Goal: Task Accomplishment & Management: Use online tool/utility

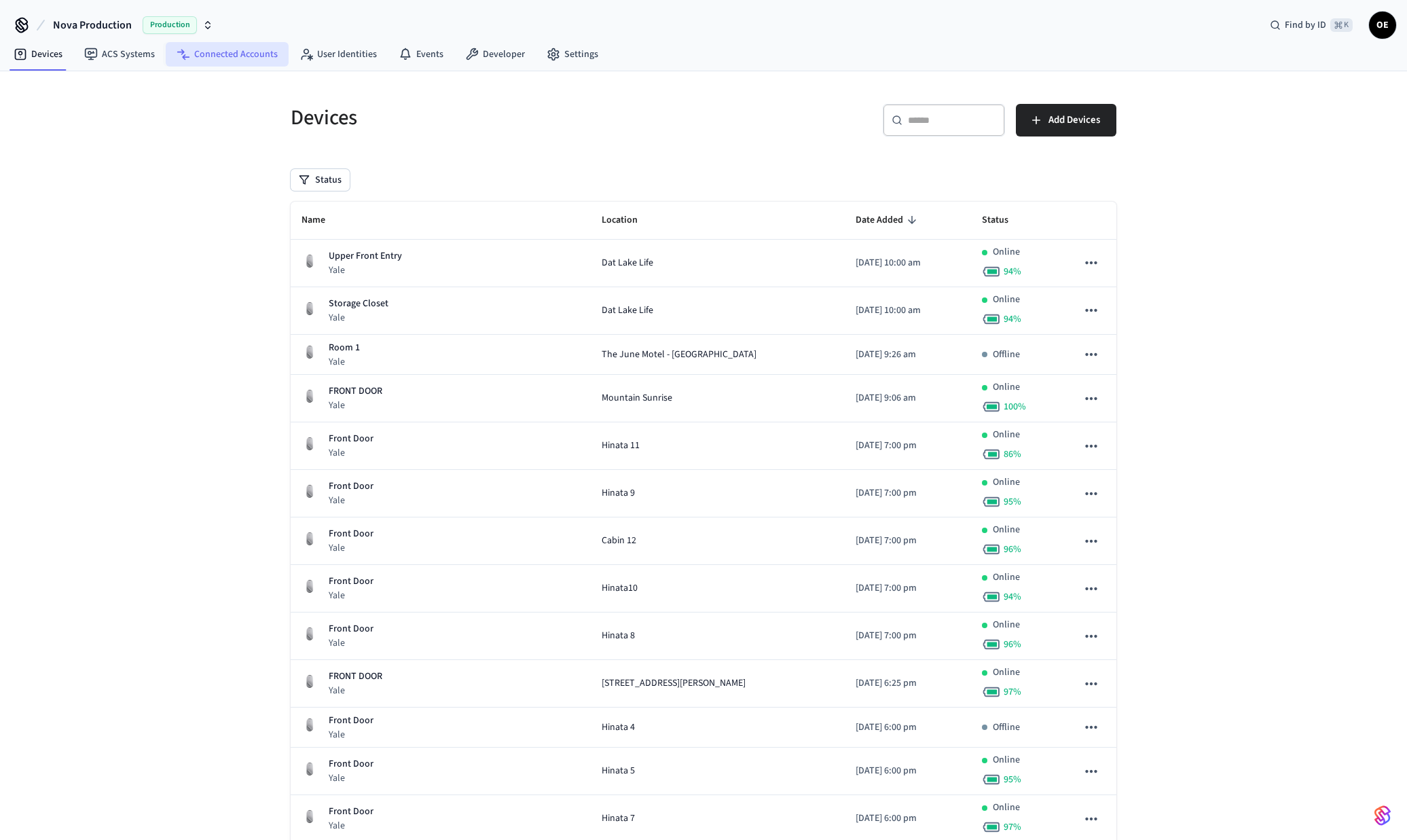
click at [201, 49] on link "Connected Accounts" at bounding box center [227, 54] width 123 height 25
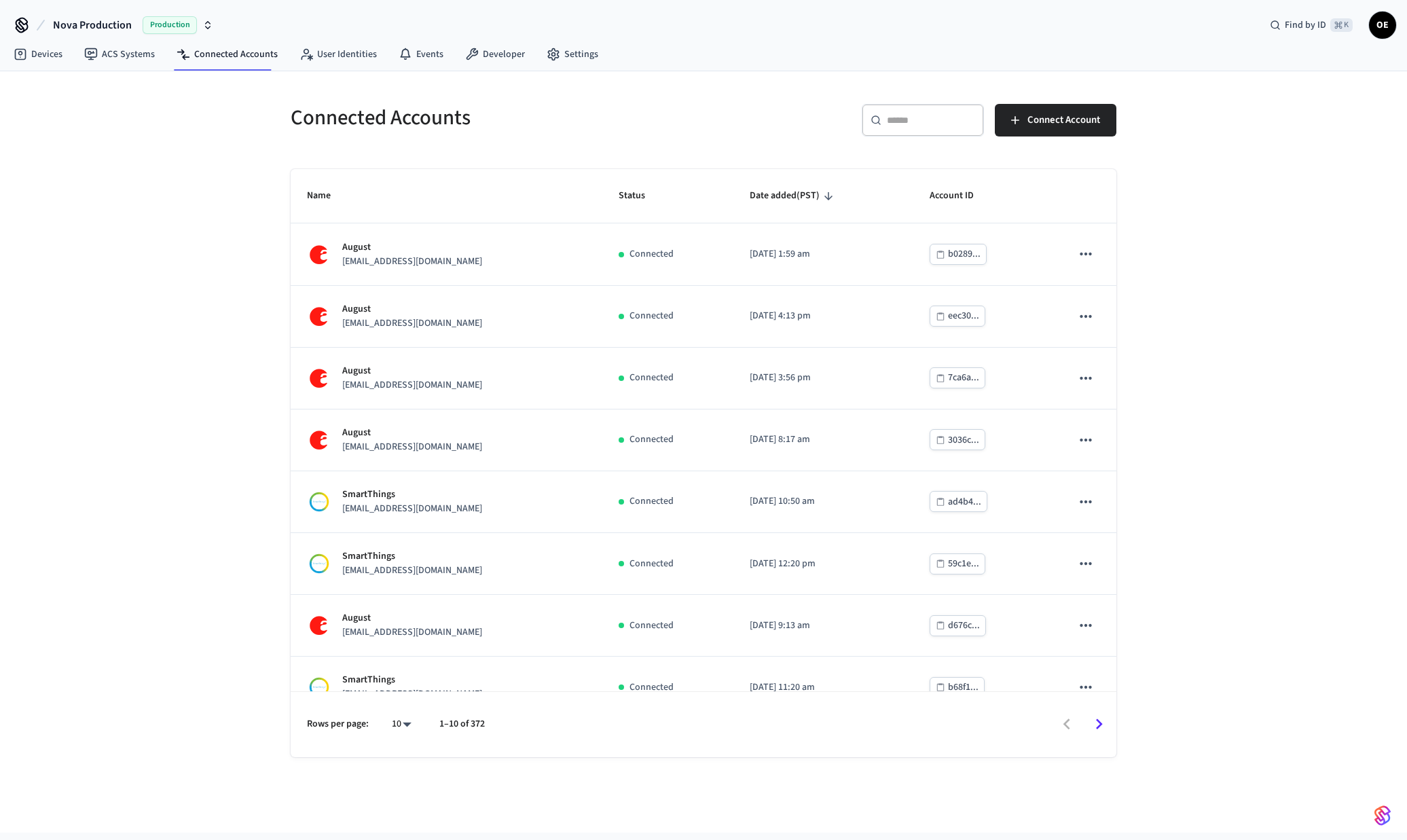
click at [891, 116] on input "text" at bounding box center [930, 120] width 88 height 14
type input "*"
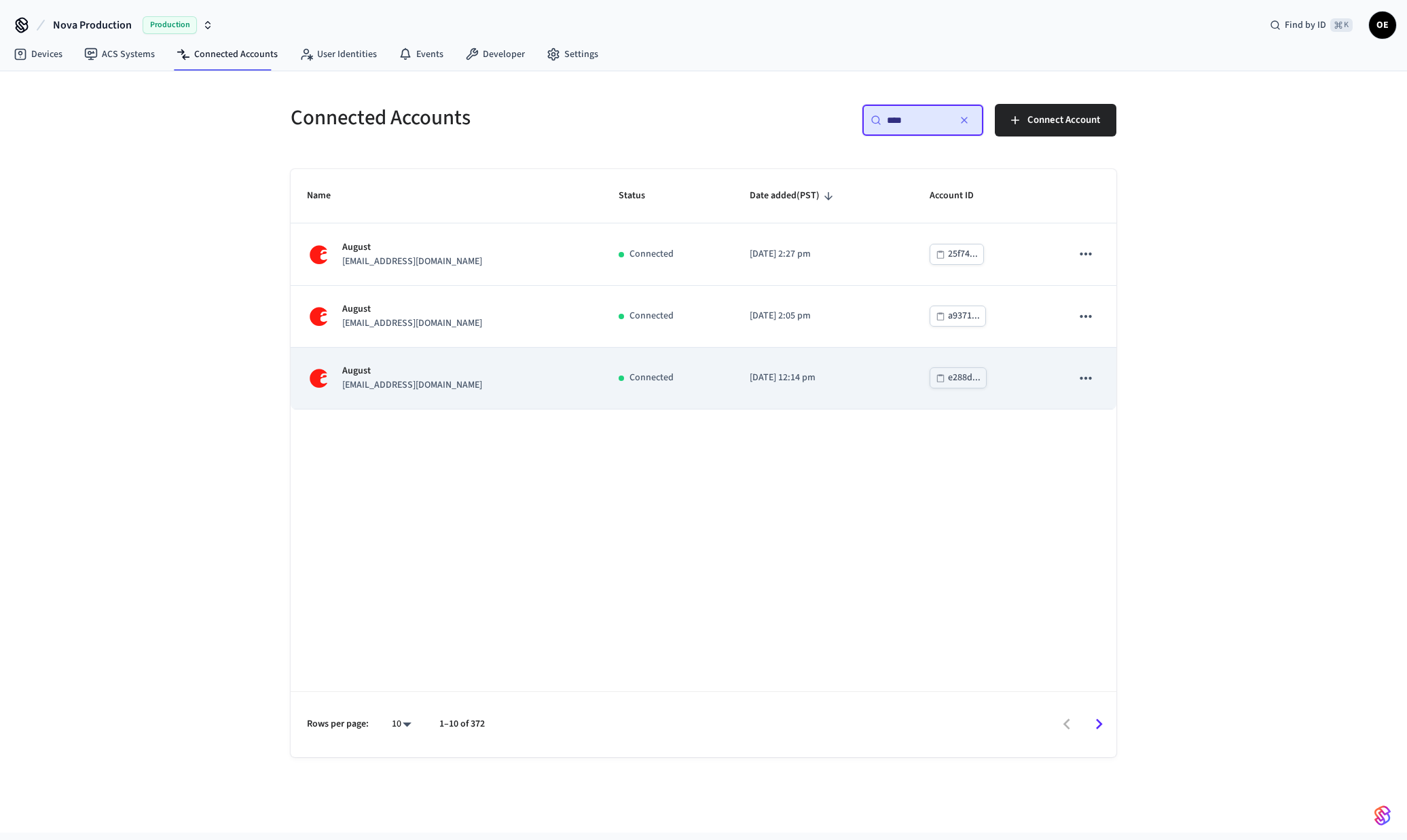
type input "****"
click at [456, 378] on p "August" at bounding box center [412, 371] width 140 height 14
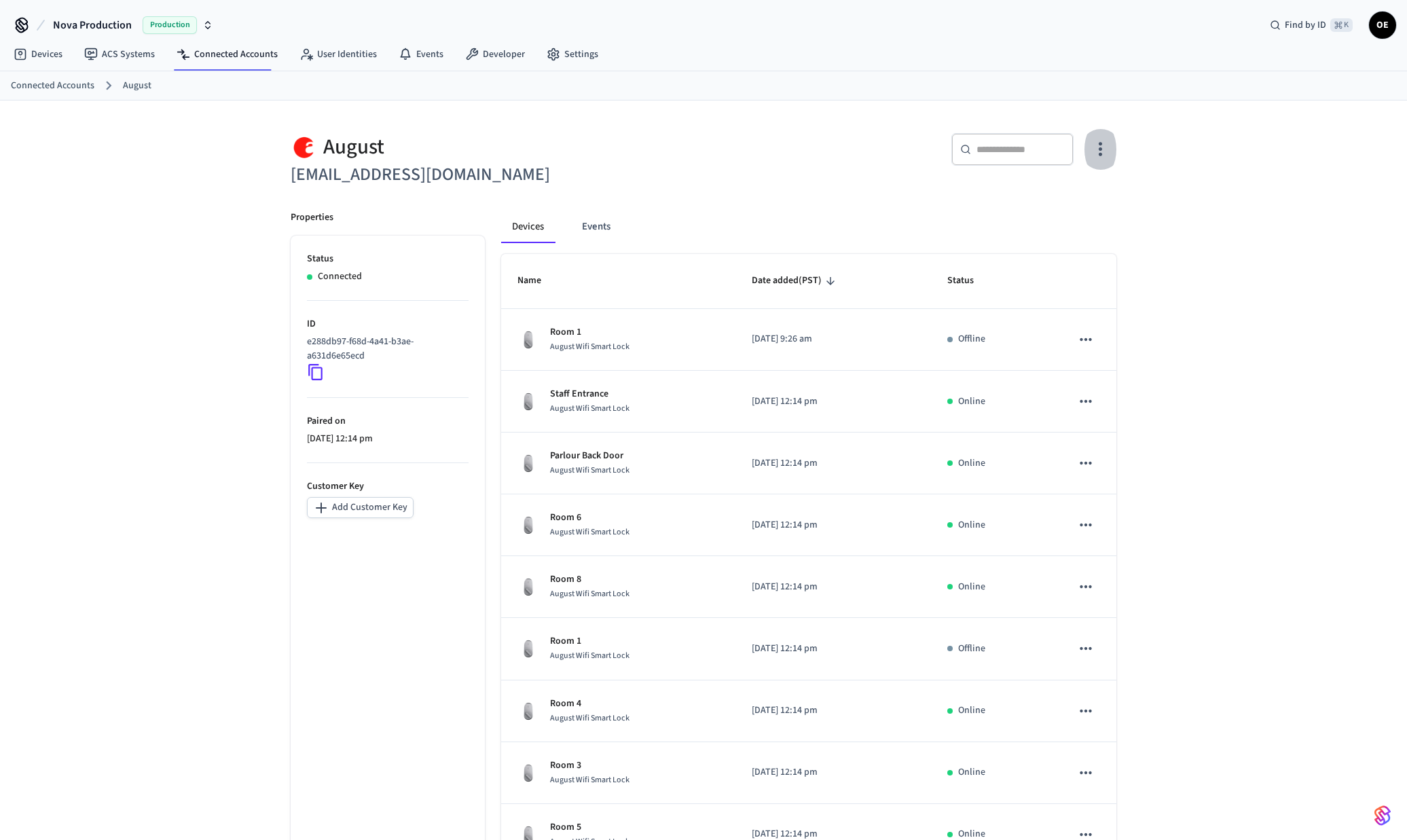
click at [1109, 151] on icon "button" at bounding box center [1100, 149] width 21 height 21
click at [1074, 196] on li "Sync Account" at bounding box center [1056, 206] width 103 height 36
click at [231, 55] on div at bounding box center [703, 420] width 1407 height 840
click at [1003, 144] on input "text" at bounding box center [1020, 149] width 88 height 14
type input "*"
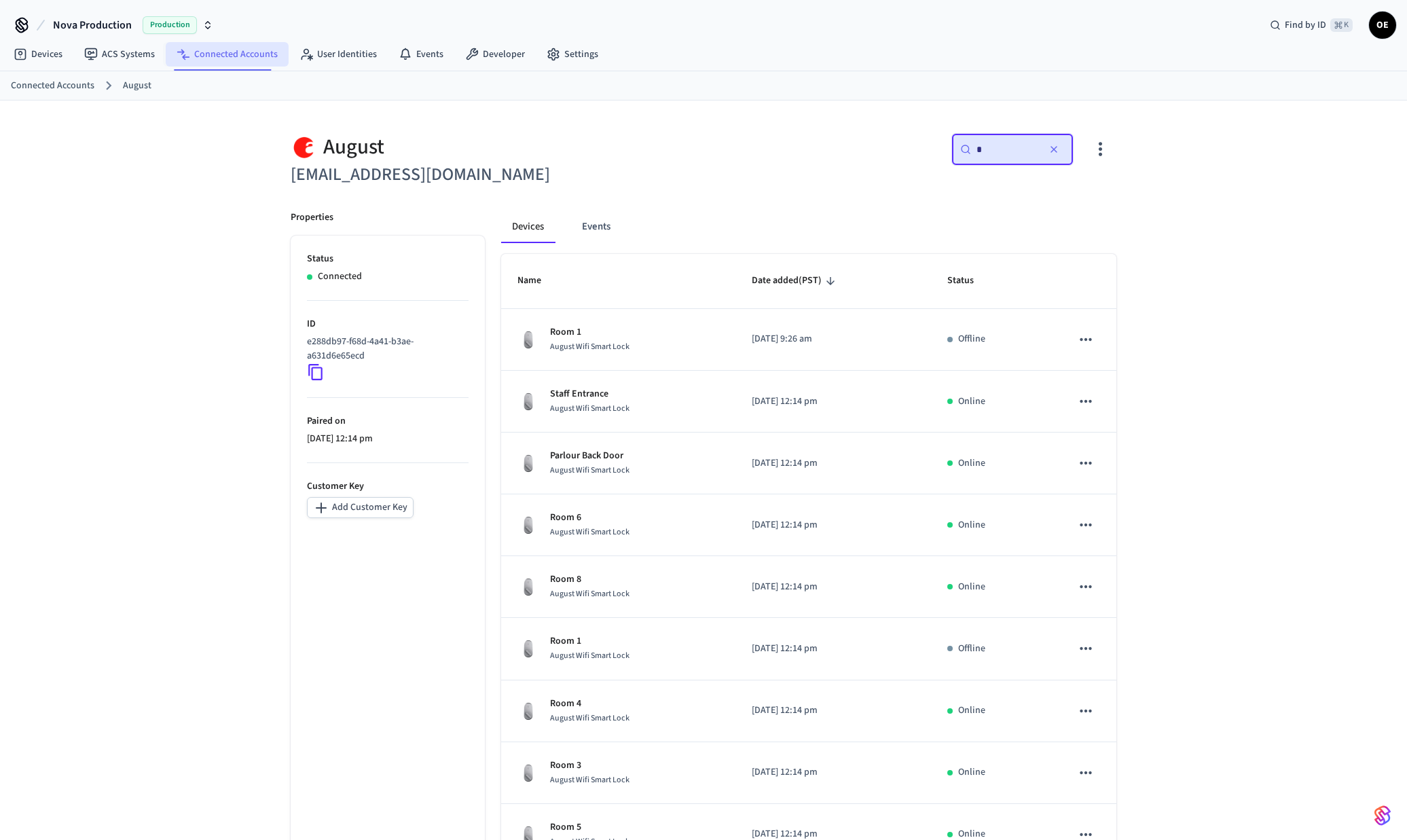
click at [243, 59] on link "Connected Accounts" at bounding box center [227, 54] width 123 height 25
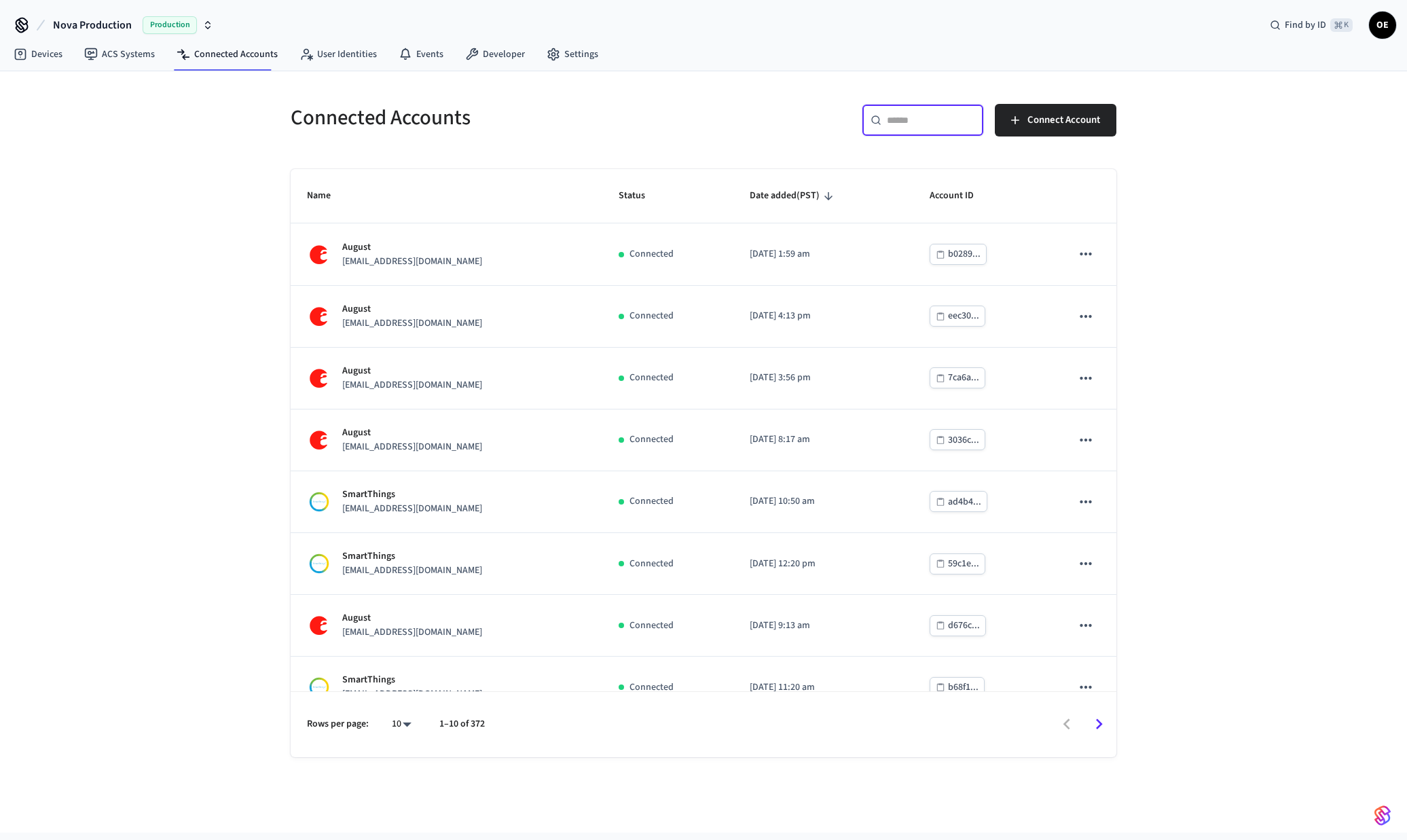
click at [892, 123] on input "text" at bounding box center [930, 120] width 88 height 14
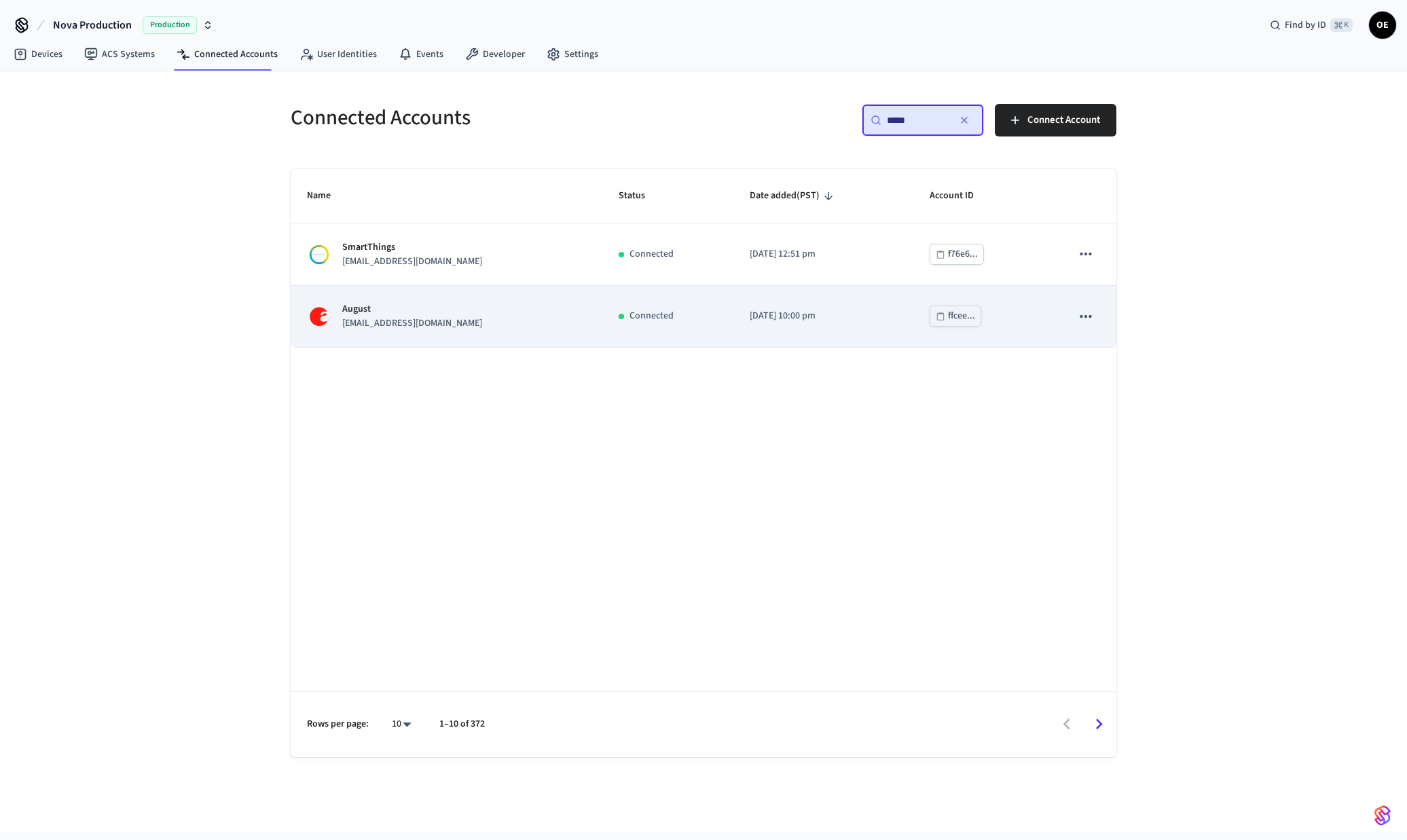
type input "*****"
click at [511, 313] on div "August [EMAIL_ADDRESS][DOMAIN_NAME]" at bounding box center [446, 316] width 279 height 29
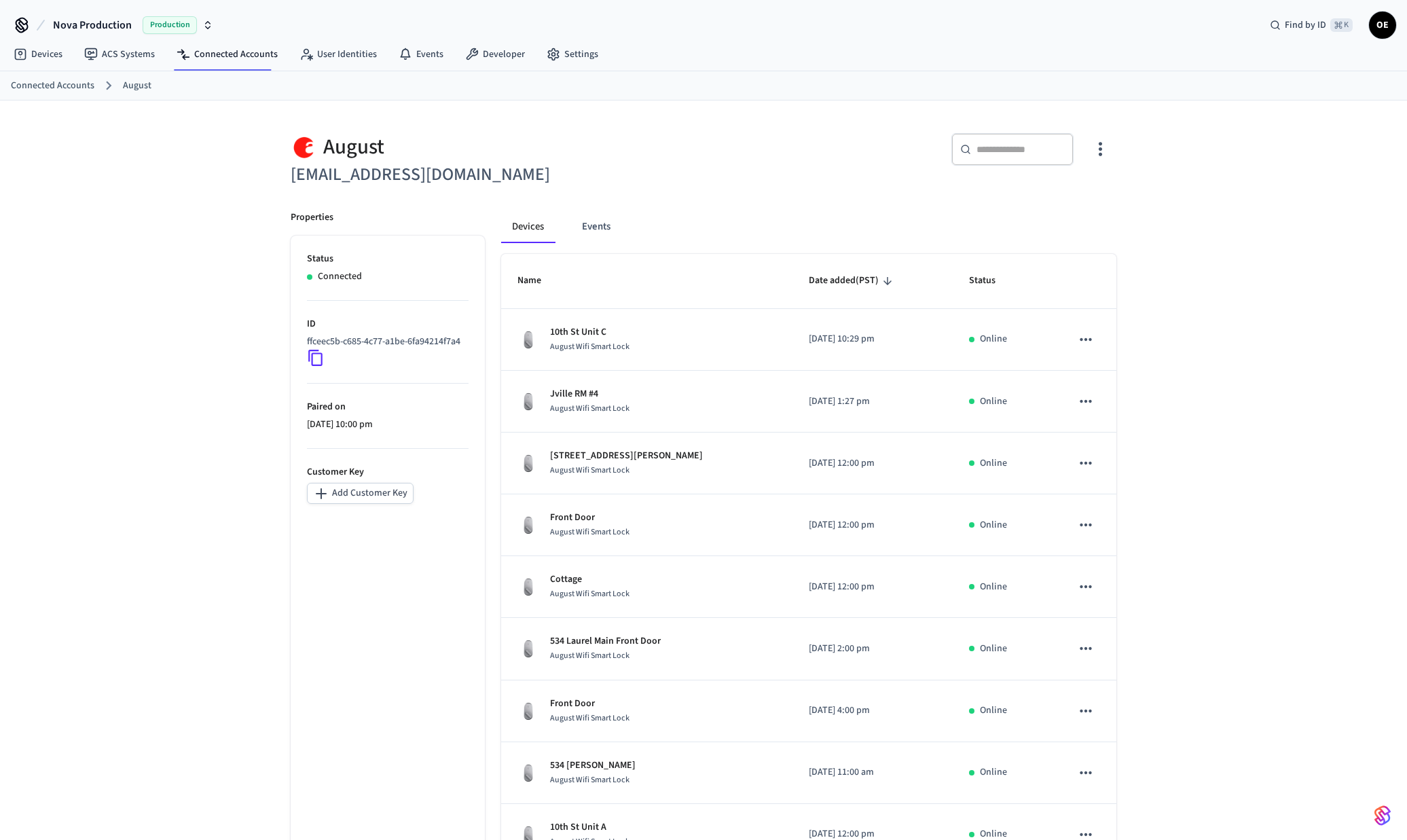
click at [1105, 155] on icon "button" at bounding box center [1100, 149] width 21 height 21
click at [1088, 199] on span "Sync Account" at bounding box center [1062, 206] width 55 height 14
click at [618, 320] on div at bounding box center [703, 420] width 1407 height 840
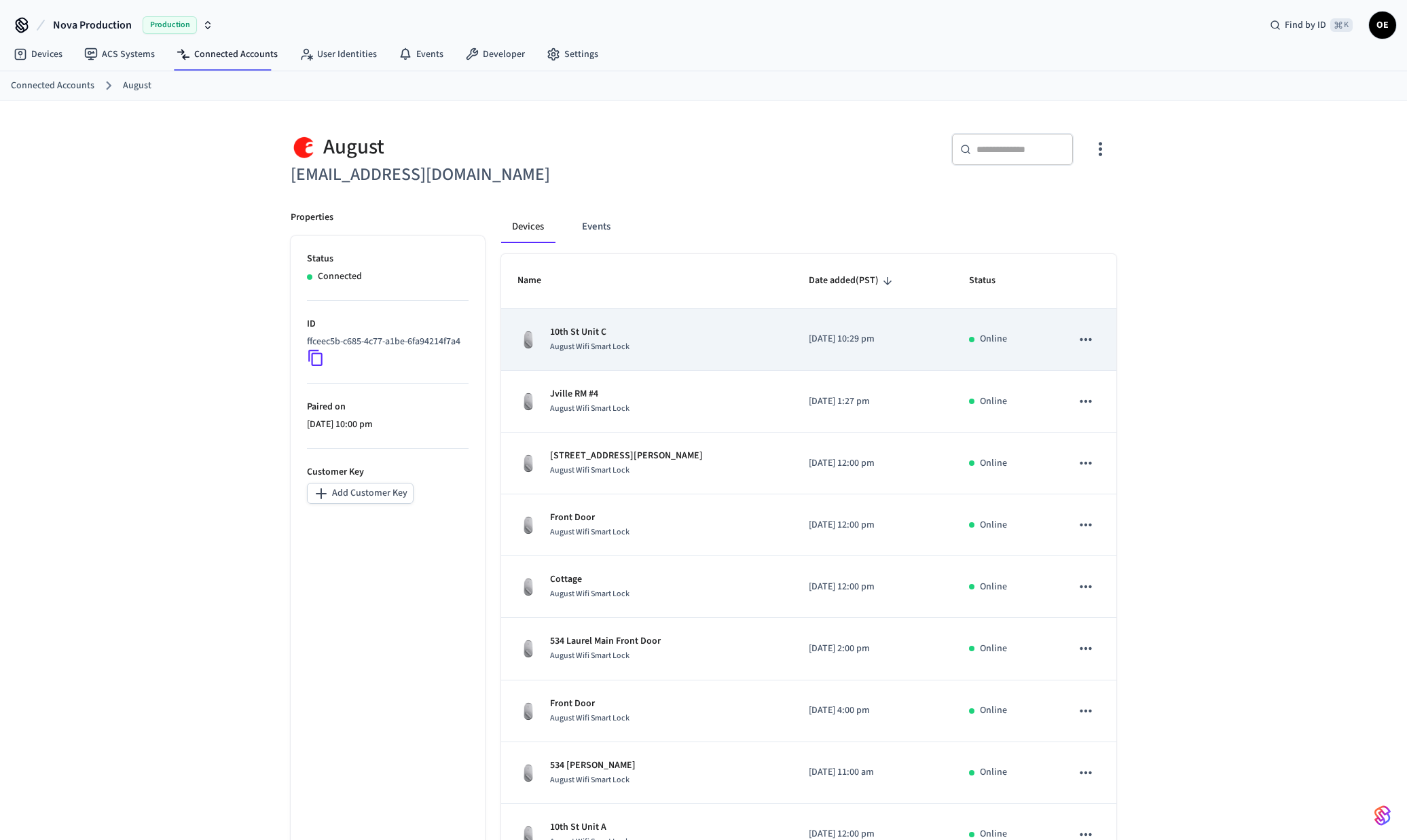
click at [564, 336] on p "10th St Unit C" at bounding box center [590, 332] width 79 height 14
